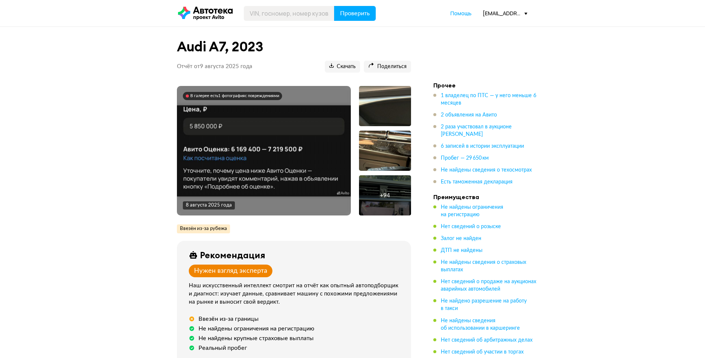
click at [386, 100] on div at bounding box center [385, 106] width 52 height 40
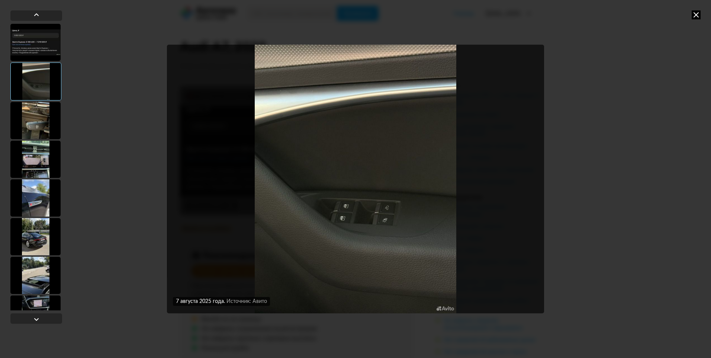
click at [31, 137] on div at bounding box center [35, 120] width 50 height 37
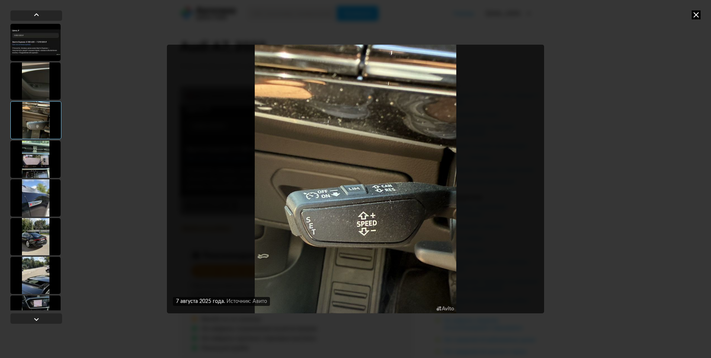
click at [39, 153] on div at bounding box center [35, 158] width 50 height 37
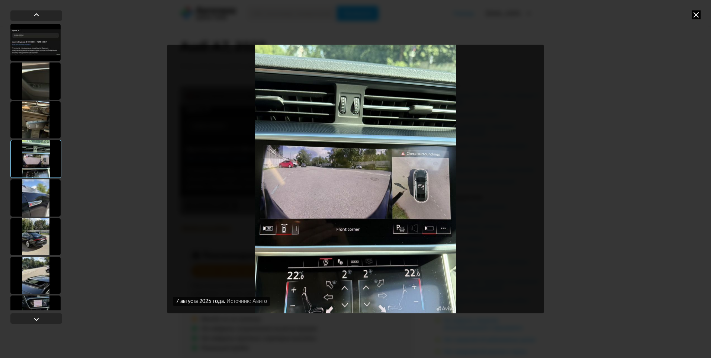
click at [40, 169] on div at bounding box center [35, 159] width 51 height 38
drag, startPoint x: 38, startPoint y: 194, endPoint x: 41, endPoint y: 208, distance: 14.7
click at [39, 194] on div at bounding box center [35, 197] width 50 height 37
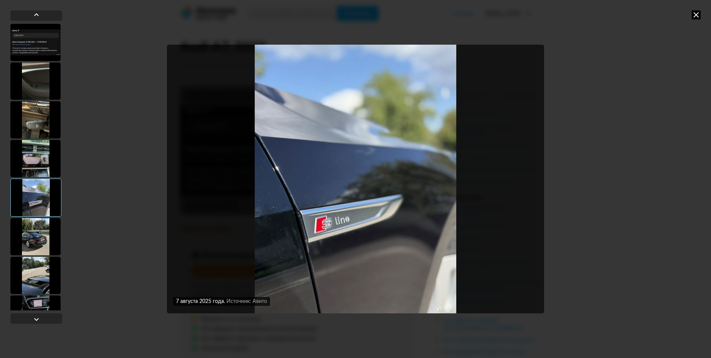
click at [40, 243] on div at bounding box center [35, 236] width 50 height 37
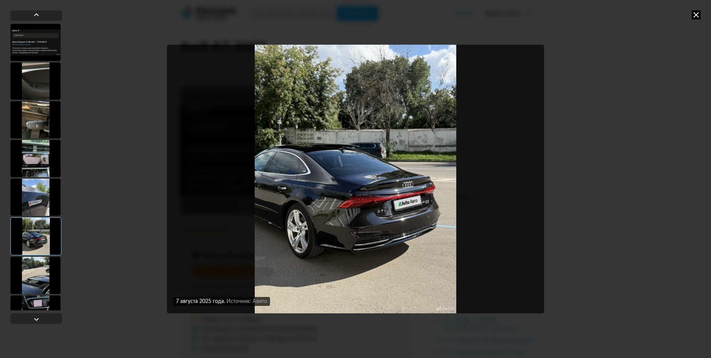
click at [42, 256] on div at bounding box center [36, 167] width 52 height 286
click at [41, 277] on div at bounding box center [35, 274] width 50 height 37
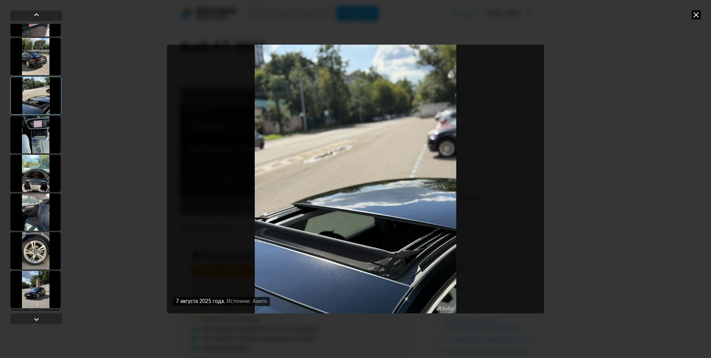
scroll to position [223, 0]
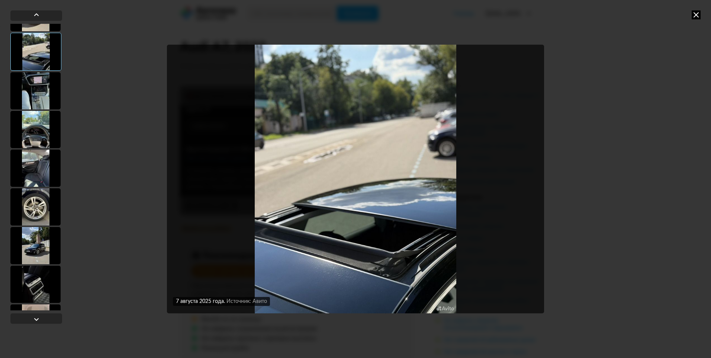
click at [37, 93] on div at bounding box center [35, 90] width 50 height 37
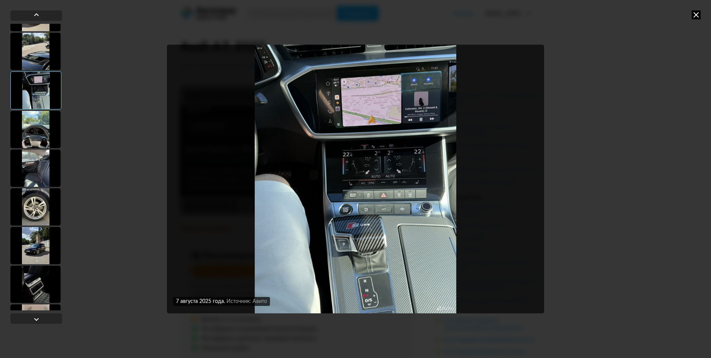
click at [35, 136] on div at bounding box center [35, 129] width 50 height 37
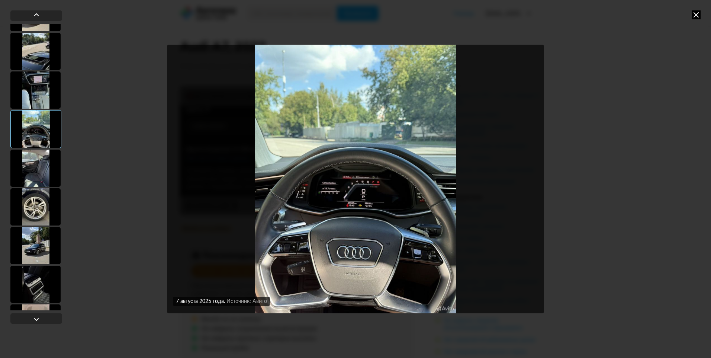
click at [40, 169] on div at bounding box center [35, 167] width 50 height 37
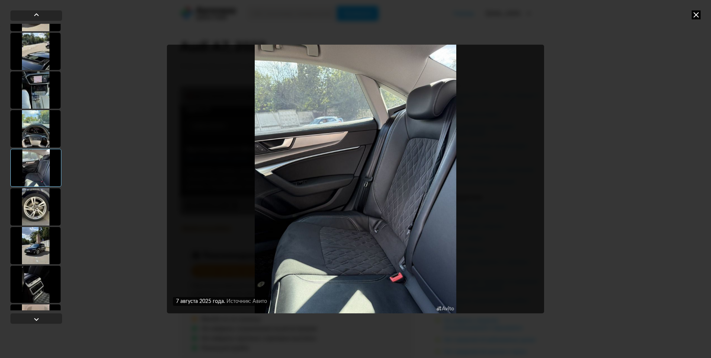
click at [50, 220] on div at bounding box center [35, 206] width 50 height 37
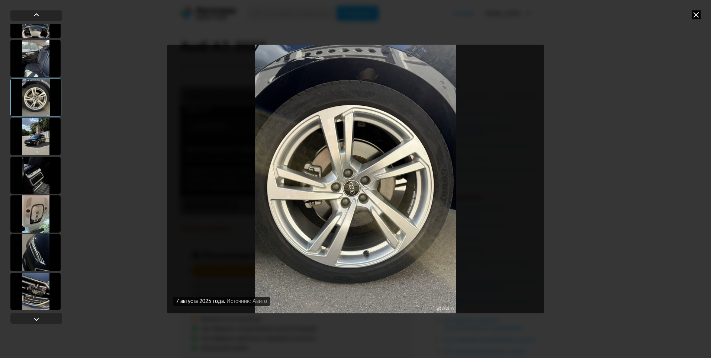
scroll to position [334, 0]
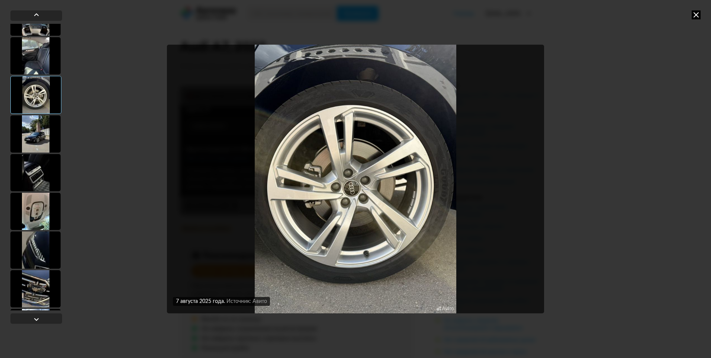
click at [42, 144] on div at bounding box center [35, 133] width 50 height 37
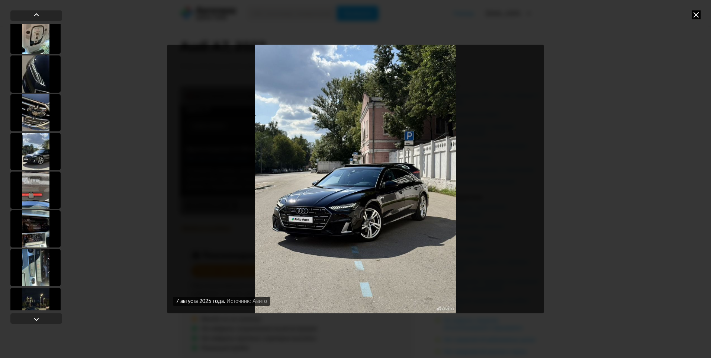
scroll to position [520, 0]
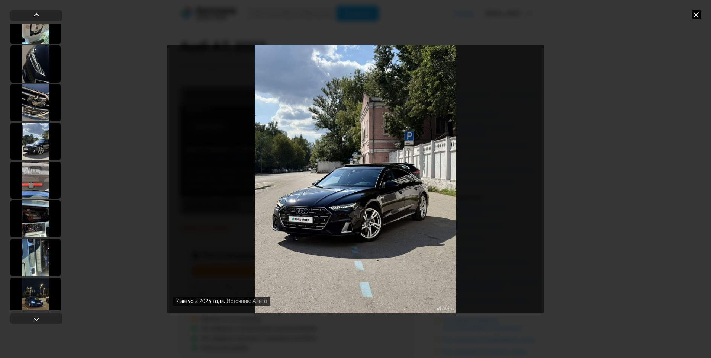
drag, startPoint x: 694, startPoint y: 14, endPoint x: 687, endPoint y: 13, distance: 7.1
click at [703, 16] on div "[DATE] Источник: Авито [DATE] Источник: Авито [DATE] Источник: Авито [DATE] Ист…" at bounding box center [355, 179] width 711 height 358
